Goal: Task Accomplishment & Management: Manage account settings

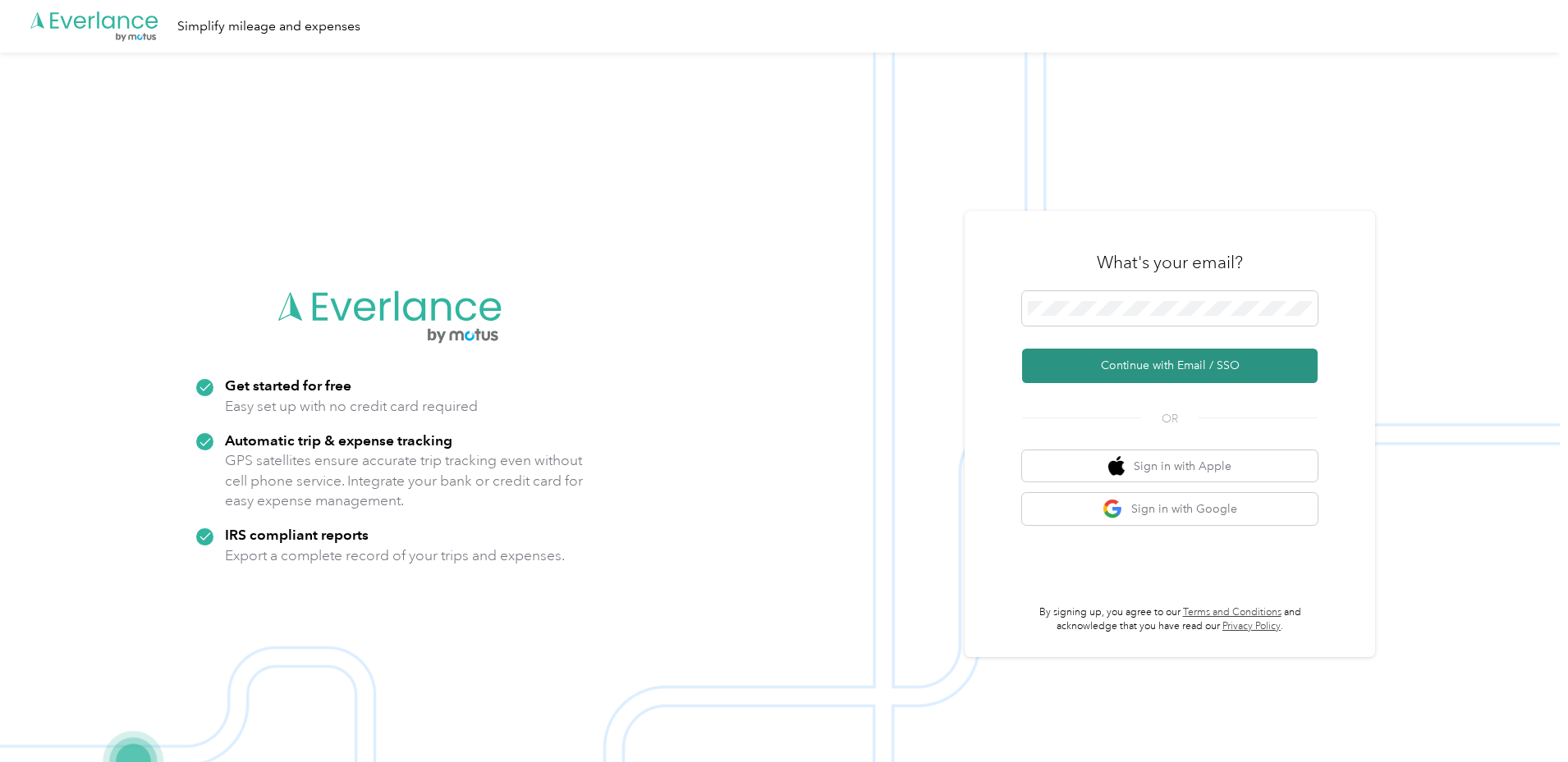
click at [1162, 364] on button "Continue with Email / SSO" at bounding box center [1170, 366] width 296 height 35
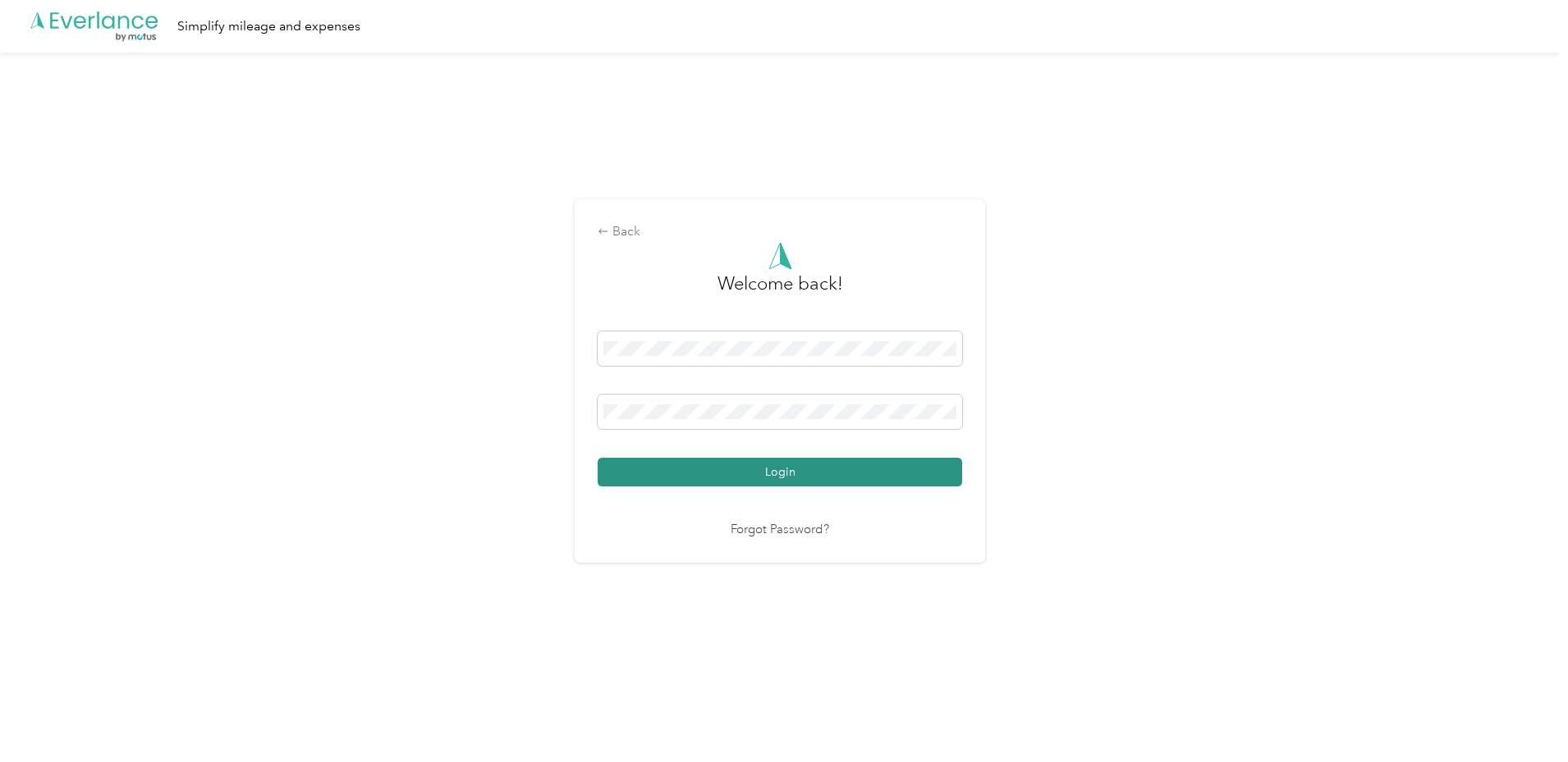
click at [774, 473] on button "Login" at bounding box center [780, 472] width 365 height 29
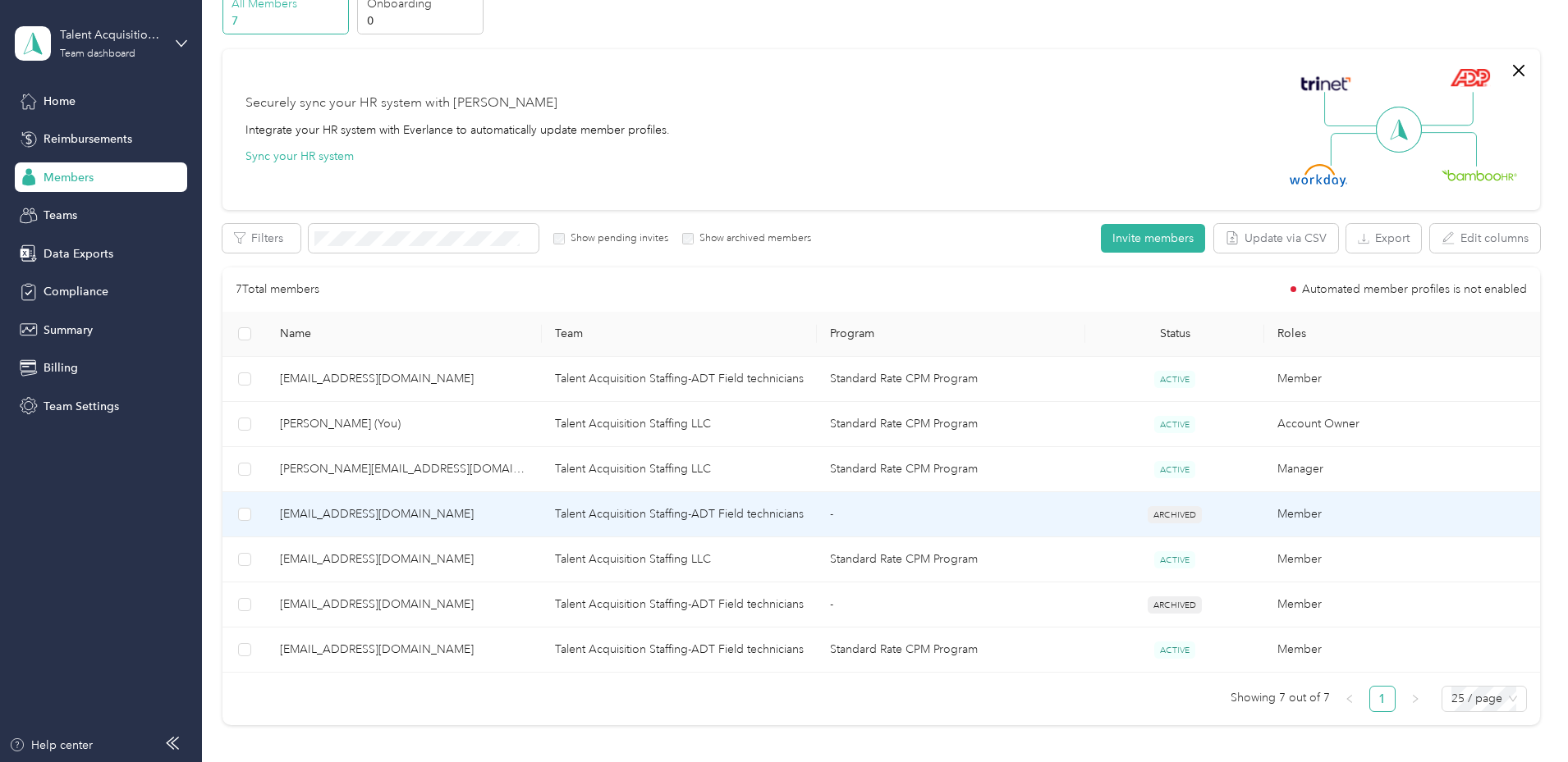
scroll to position [164, 0]
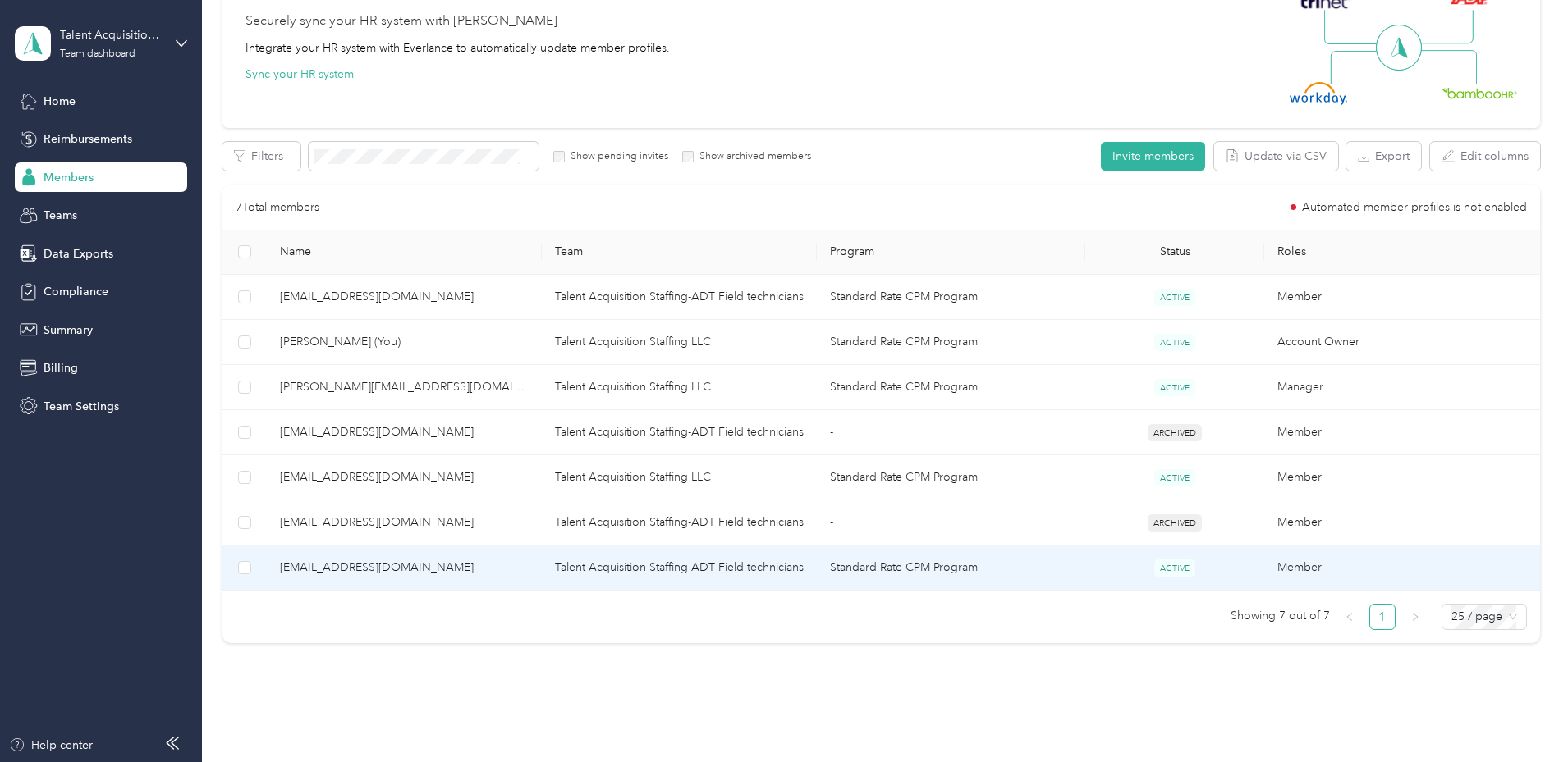
click at [437, 564] on span "[EMAIL_ADDRESS][DOMAIN_NAME]" at bounding box center [405, 568] width 249 height 18
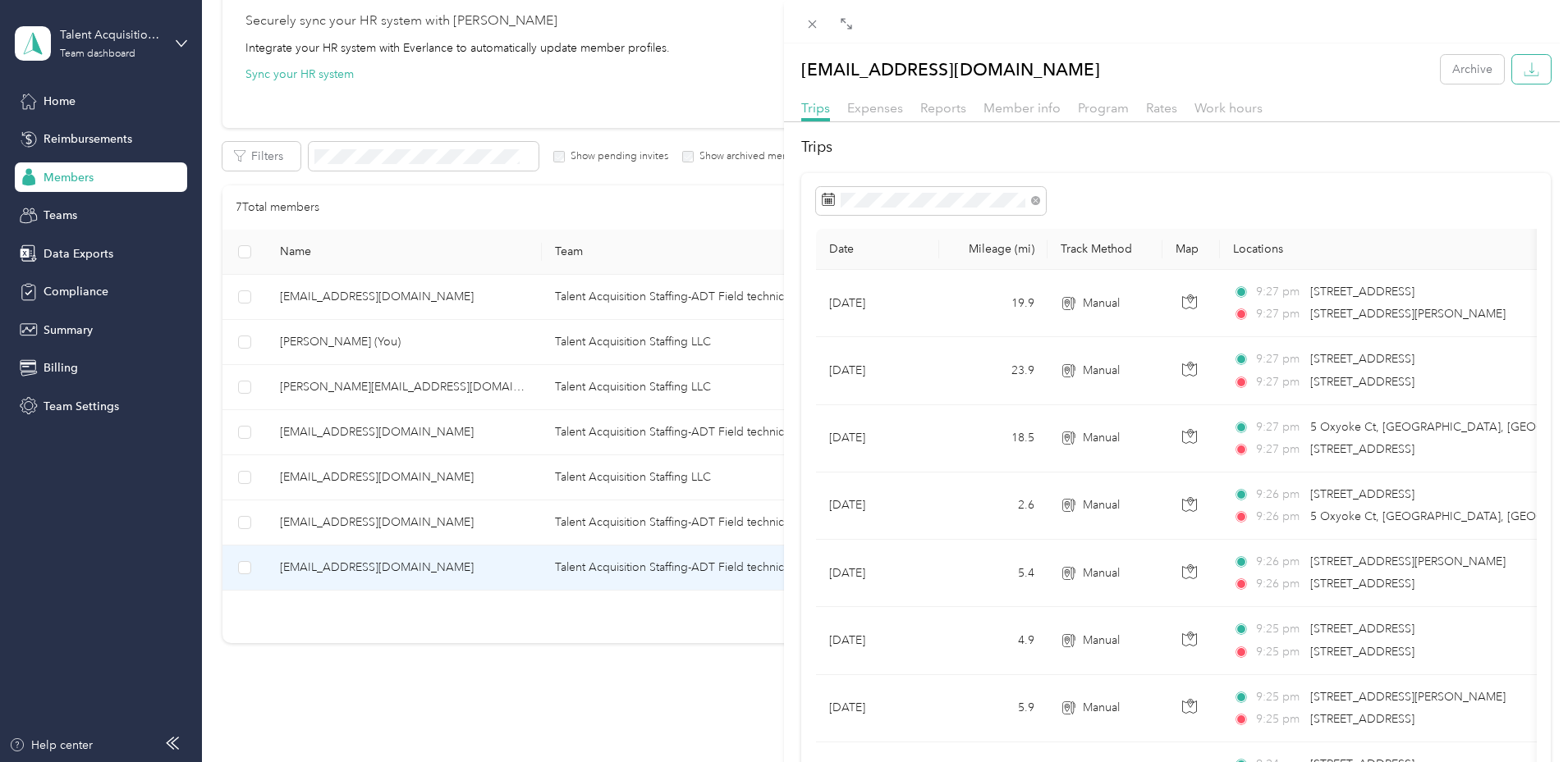
click at [1524, 73] on icon "button" at bounding box center [1532, 69] width 16 height 16
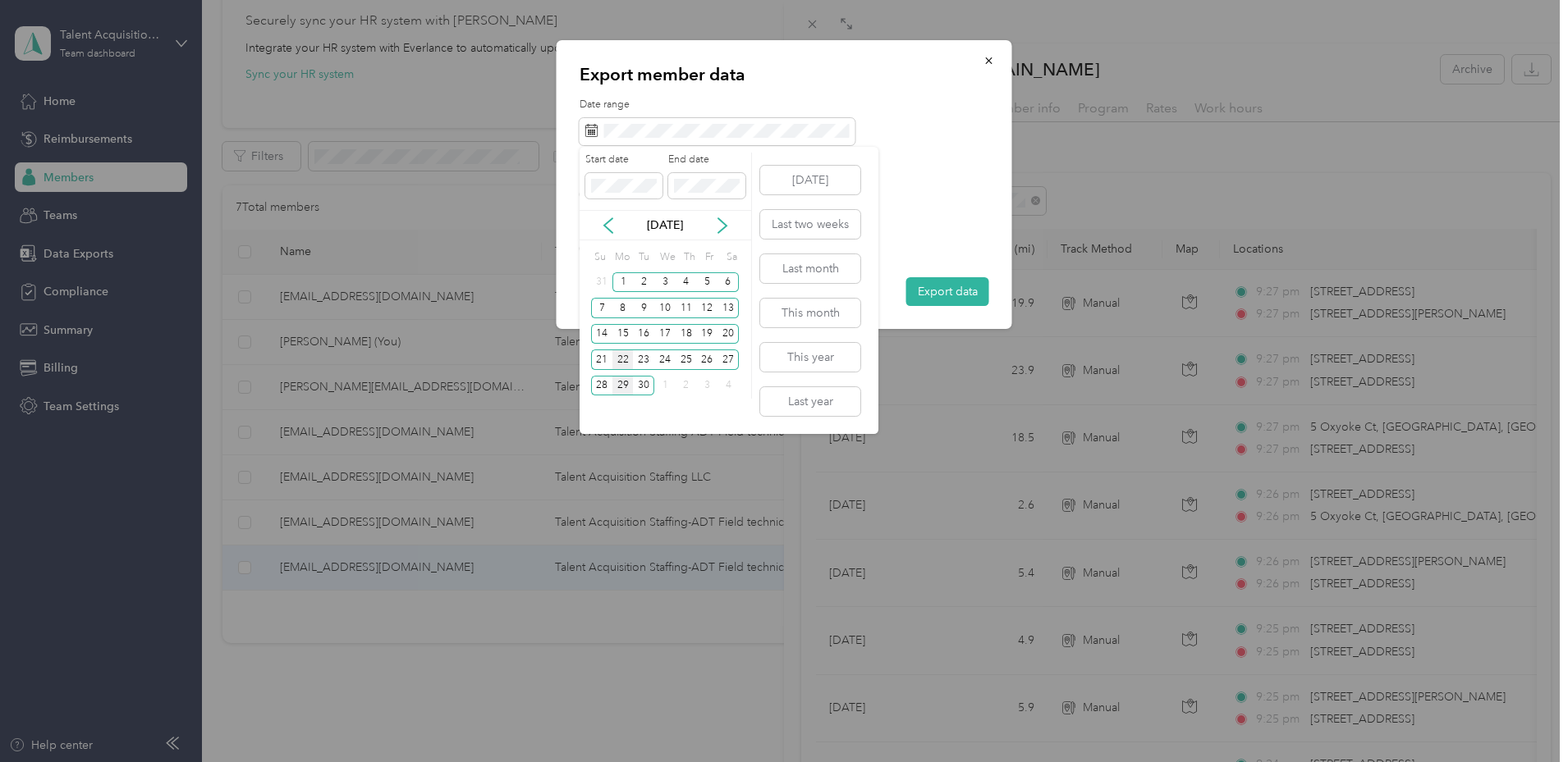
click at [617, 364] on div "22" at bounding box center [623, 360] width 22 height 21
click at [602, 382] on div "28" at bounding box center [602, 386] width 22 height 21
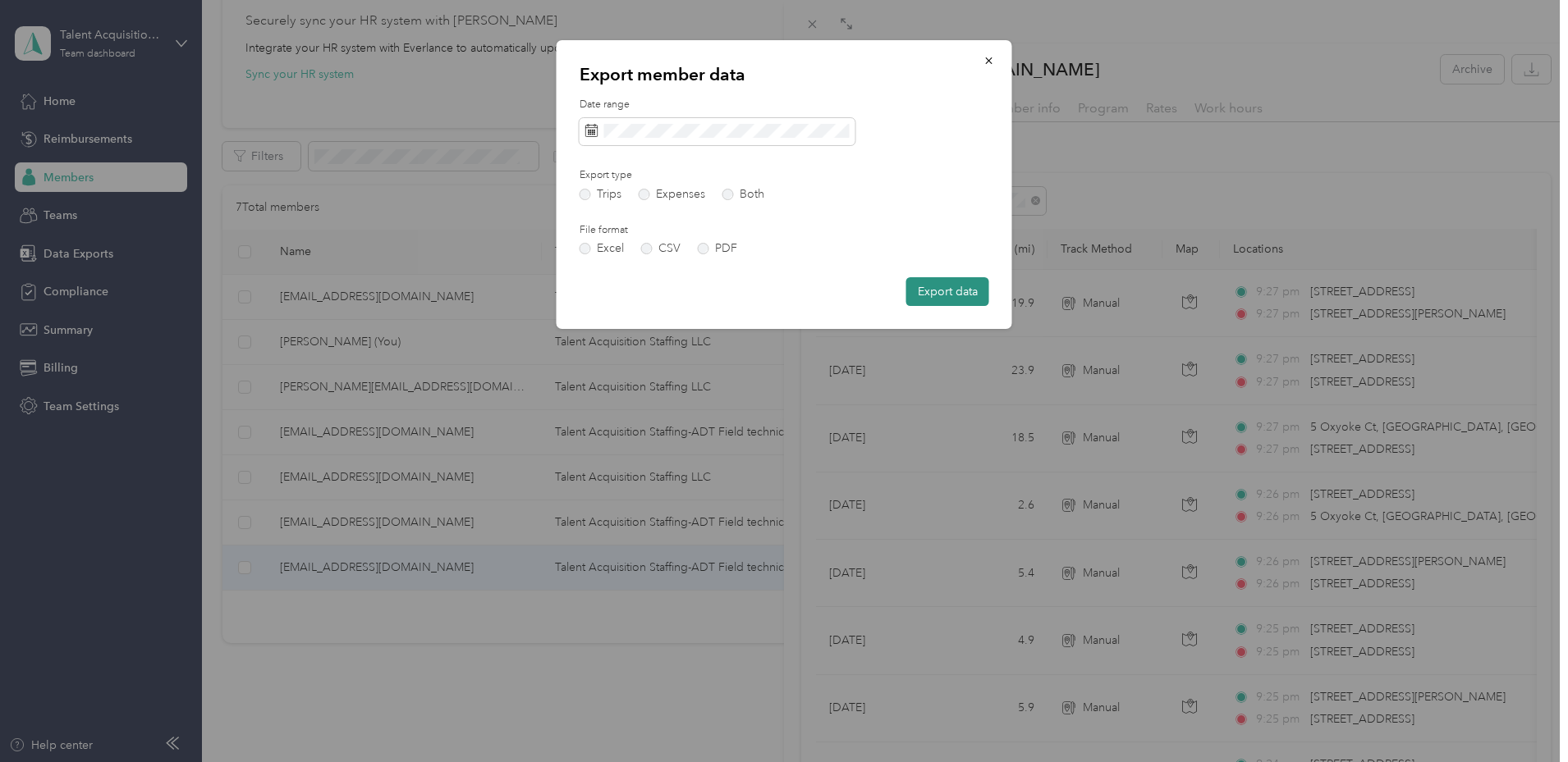
click at [957, 292] on button "Export data" at bounding box center [948, 291] width 83 height 29
